Goal: Check status

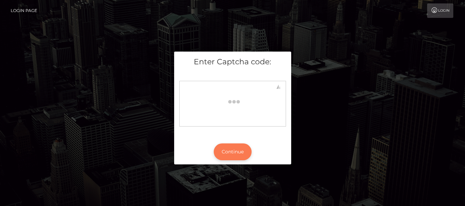
click at [233, 149] on button "Continue" at bounding box center [233, 151] width 38 height 17
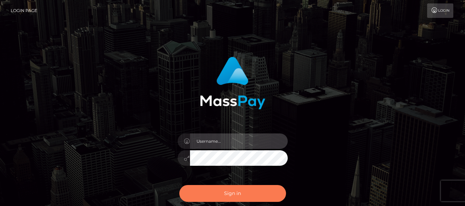
type input "dragon.rush"
click at [214, 199] on button "Sign in" at bounding box center [232, 193] width 107 height 17
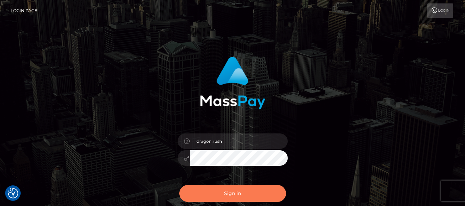
click at [221, 193] on button "Sign in" at bounding box center [232, 193] width 107 height 17
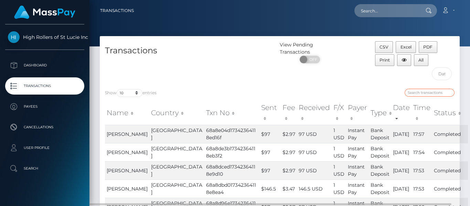
drag, startPoint x: 414, startPoint y: 75, endPoint x: 421, endPoint y: 90, distance: 16.2
paste input "Judith Molina"
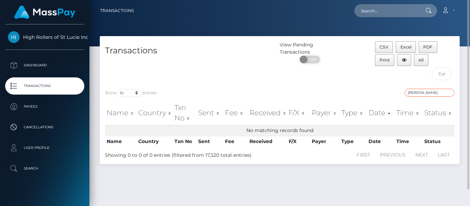
scroll to position [18, 0]
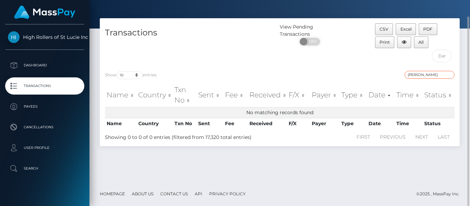
click at [440, 76] on input "Judith Molina" at bounding box center [429, 75] width 50 height 8
type input "Judith Molina"
click at [137, 75] on select "10 25 50 100 250 500 1,000 3,500" at bounding box center [130, 75] width 26 height 8
click at [117, 71] on select "10 25 50 100 250 500 1,000 3,500" at bounding box center [130, 75] width 26 height 8
click at [135, 77] on select "10 25 50 100 250 500 1,000 3,500" at bounding box center [130, 75] width 26 height 8
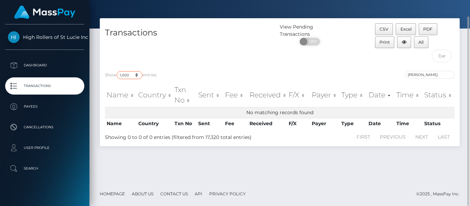
click at [139, 77] on select "10 25 50 100 250 500 1,000 3,500" at bounding box center [130, 75] width 26 height 8
select select "50"
click at [117, 71] on select "10 25 50 100 250 500 1,000 3,500" at bounding box center [130, 75] width 26 height 8
click at [450, 75] on input "Judith Molina" at bounding box center [429, 75] width 50 height 8
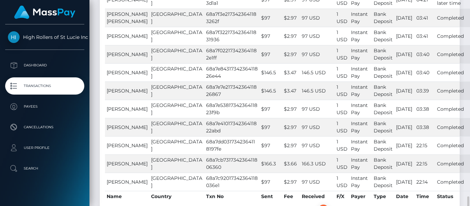
scroll to position [921, 0]
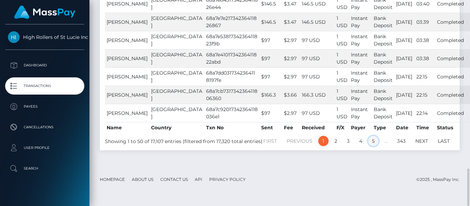
click at [374, 146] on link "5" at bounding box center [373, 141] width 10 height 10
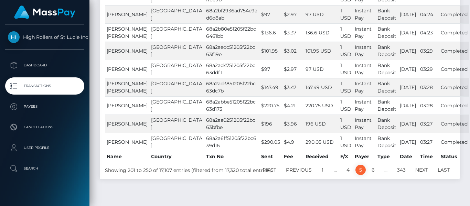
scroll to position [986, 0]
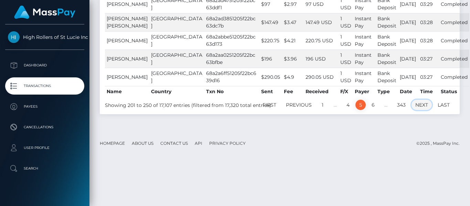
click at [423, 110] on link "Next" at bounding box center [421, 105] width 20 height 10
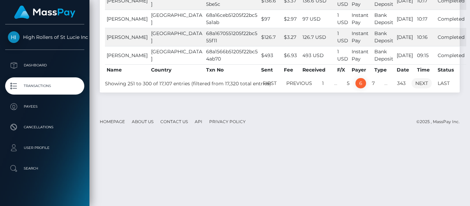
click at [425, 88] on link "Next" at bounding box center [421, 83] width 20 height 10
click at [423, 88] on link "Next" at bounding box center [421, 83] width 20 height 10
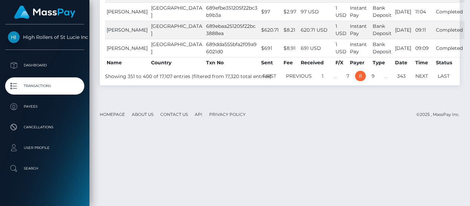
click at [423, 81] on link "Next" at bounding box center [421, 76] width 20 height 10
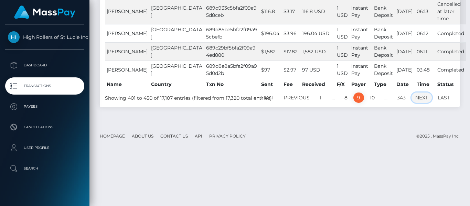
click at [422, 103] on link "Next" at bounding box center [421, 98] width 20 height 10
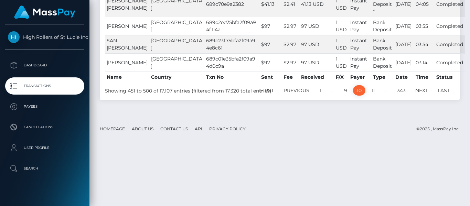
click at [422, 96] on link "Next" at bounding box center [421, 90] width 20 height 10
click at [422, 141] on footer "Homepage About Us Contact Us API Privacy Policy © 2025 , MassPay Inc." at bounding box center [279, 129] width 380 height 24
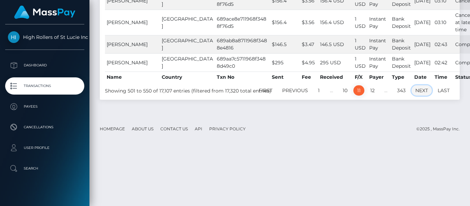
click at [424, 96] on link "Next" at bounding box center [421, 90] width 20 height 10
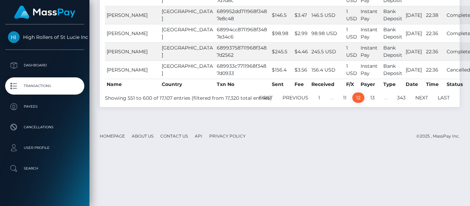
click at [424, 104] on div "First Previous 1 … 11 12 13 … 343 Next Last" at bounding box center [355, 98] width 210 height 12
click at [421, 103] on link "Next" at bounding box center [421, 98] width 20 height 10
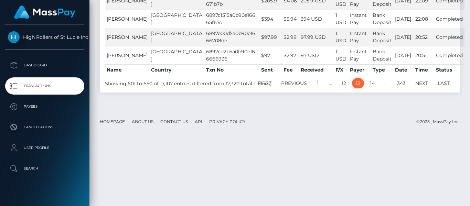
click at [421, 88] on link "Next" at bounding box center [421, 83] width 20 height 10
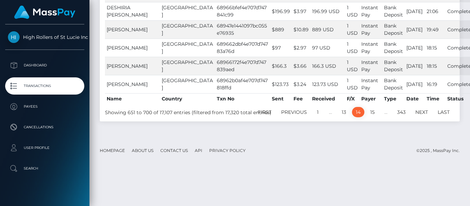
click at [422, 109] on link "Next" at bounding box center [421, 112] width 20 height 10
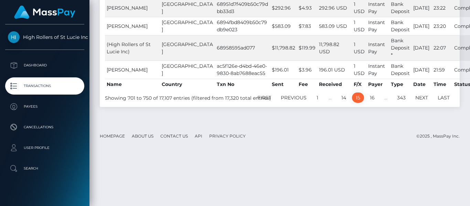
click at [432, 79] on td "21:59" at bounding box center [442, 70] width 21 height 18
click at [432, 90] on th "Time" at bounding box center [442, 84] width 21 height 11
click at [419, 103] on link "Next" at bounding box center [421, 98] width 20 height 10
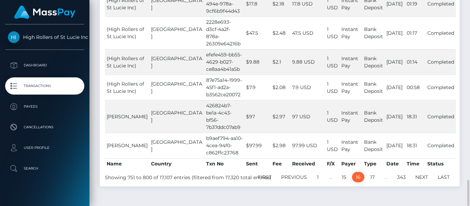
click at [419, 133] on td "18:31" at bounding box center [415, 145] width 21 height 25
click at [422, 172] on link "Next" at bounding box center [421, 177] width 20 height 10
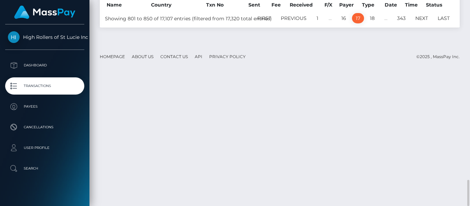
scroll to position [1295, 0]
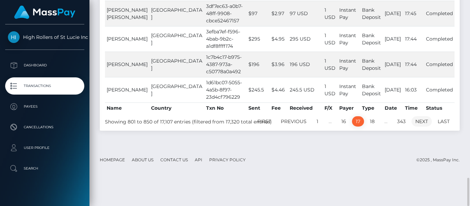
click at [422, 122] on link "Next" at bounding box center [421, 121] width 20 height 10
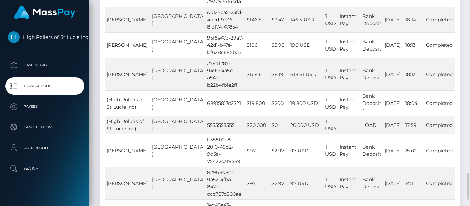
scroll to position [1347, 0]
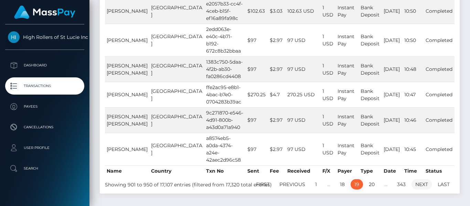
click at [423, 179] on link "Next" at bounding box center [421, 184] width 20 height 10
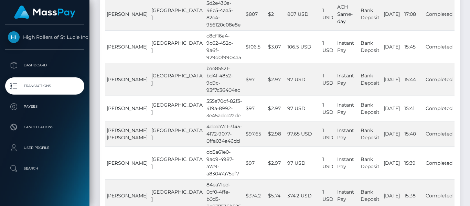
scroll to position [1448, 0]
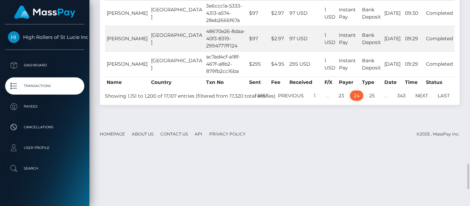
scroll to position [1313, 0]
click at [372, 100] on link "25" at bounding box center [371, 95] width 13 height 10
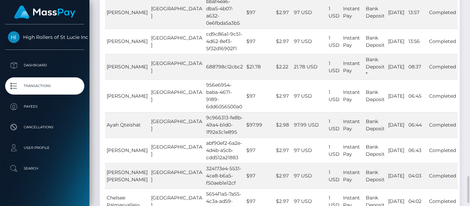
scroll to position [1316, 0]
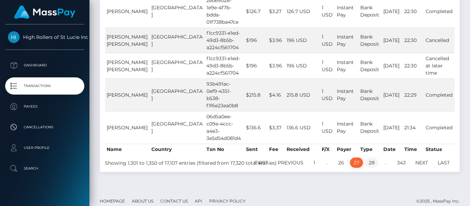
click at [373, 157] on link "28" at bounding box center [371, 162] width 13 height 10
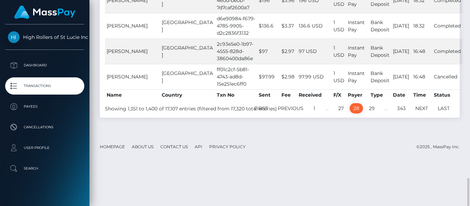
scroll to position [1315, 0]
click at [369, 110] on link "29" at bounding box center [371, 108] width 13 height 10
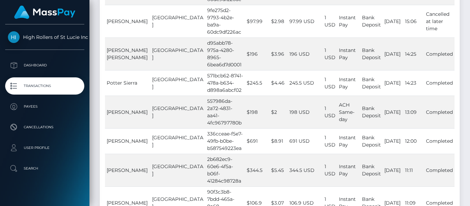
scroll to position [1347, 0]
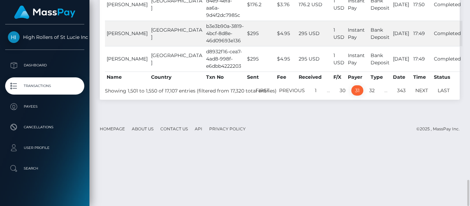
click at [371, 85] on link "32" at bounding box center [371, 90] width 13 height 10
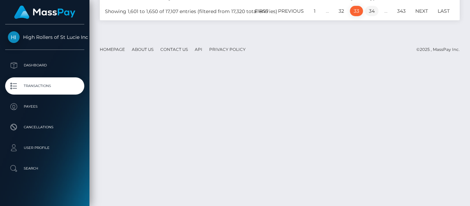
click at [369, 16] on link "34" at bounding box center [371, 11] width 13 height 10
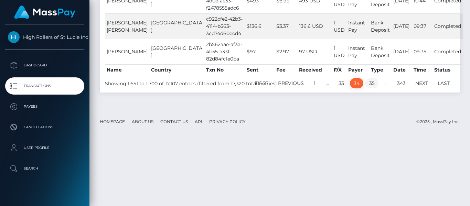
click at [369, 88] on link "35" at bounding box center [371, 83] width 13 height 10
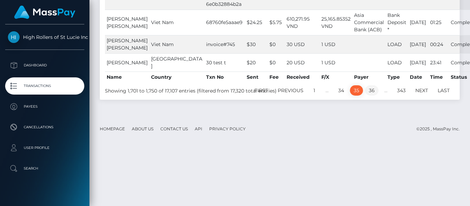
click at [371, 96] on link "36" at bounding box center [371, 90] width 13 height 10
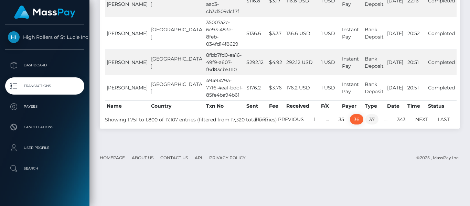
click at [369, 114] on link "37" at bounding box center [371, 119] width 13 height 10
click at [371, 114] on link "37" at bounding box center [371, 119] width 13 height 10
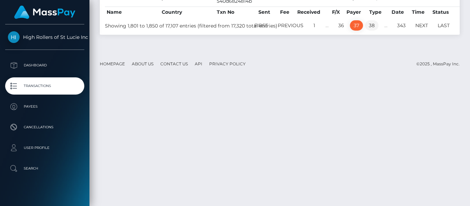
click at [373, 23] on link "38" at bounding box center [371, 25] width 13 height 10
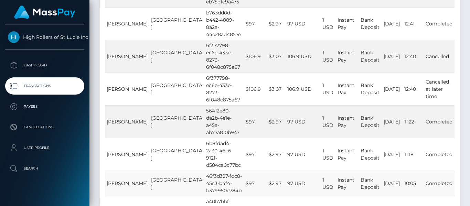
scroll to position [1485, 0]
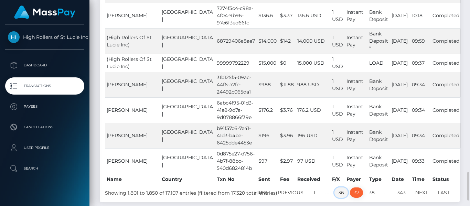
scroll to position [1275, 0]
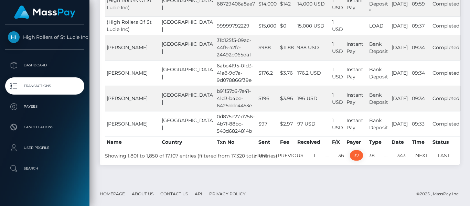
click at [358, 155] on link "37" at bounding box center [356, 155] width 13 height 10
click at [370, 157] on link "38" at bounding box center [371, 155] width 13 height 10
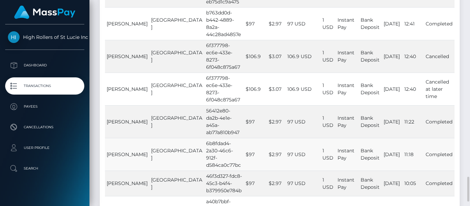
scroll to position [1416, 0]
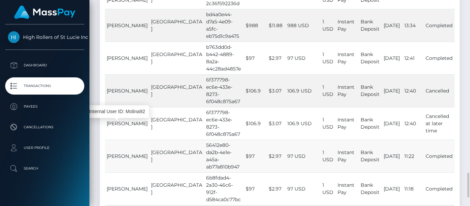
click at [118, 153] on span "JUDITH MOLINA" at bounding box center [127, 156] width 41 height 6
click at [117, 153] on span "JUDITH MOLINA" at bounding box center [127, 156] width 41 height 6
click at [121, 153] on span "JUDITH MOLINA" at bounding box center [127, 156] width 41 height 6
click at [204, 140] on td "56412e80-da2b-4e1e-a45a-ab77a810b947" at bounding box center [224, 156] width 40 height 33
click at [163, 140] on td "United States" at bounding box center [176, 156] width 55 height 33
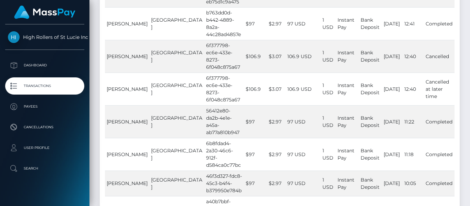
scroll to position [1485, 0]
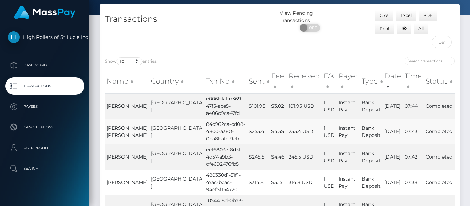
scroll to position [0, 0]
